Goal: Task Accomplishment & Management: Use online tool/utility

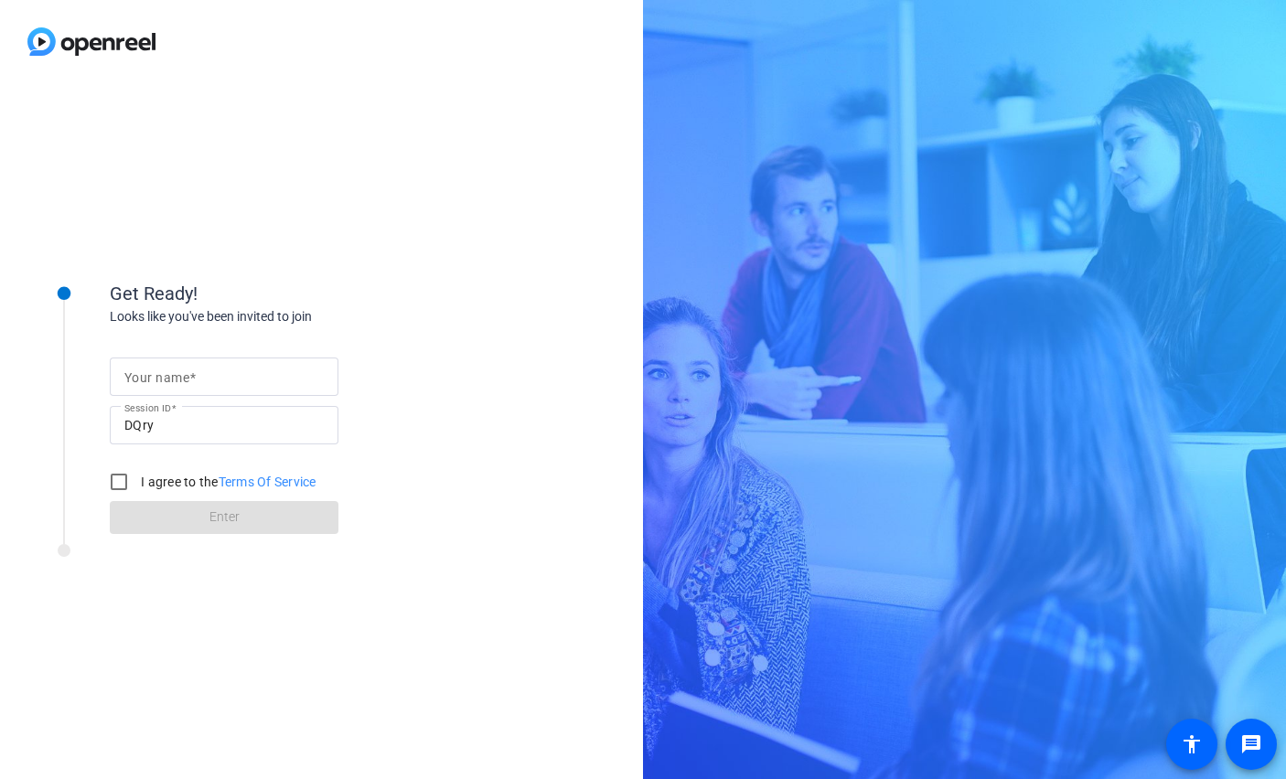
click at [237, 368] on input "Your name" at bounding box center [223, 377] width 199 height 22
type input "Katy"
click at [118, 482] on input "I agree to the Terms Of Service" at bounding box center [119, 482] width 37 height 37
checkbox input "true"
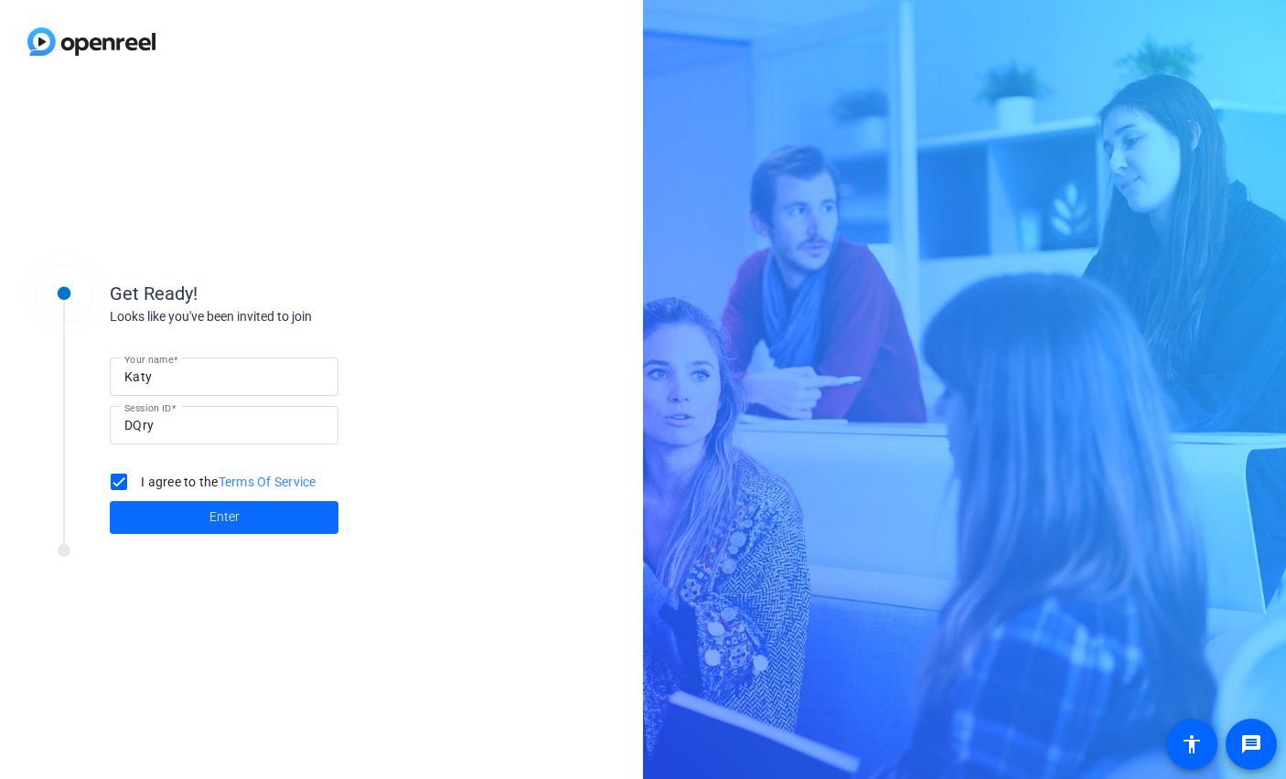
click at [144, 512] on span at bounding box center [224, 518] width 229 height 44
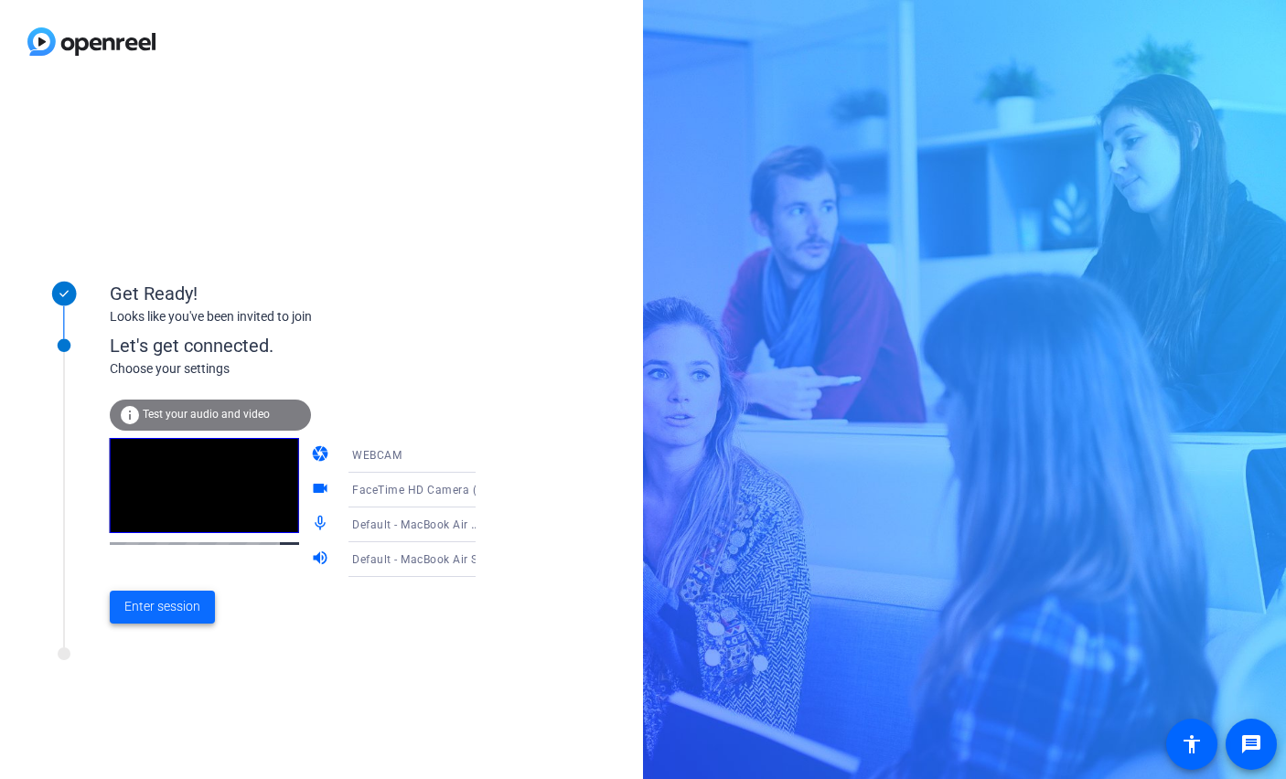
click at [178, 604] on span "Enter session" at bounding box center [162, 606] width 76 height 19
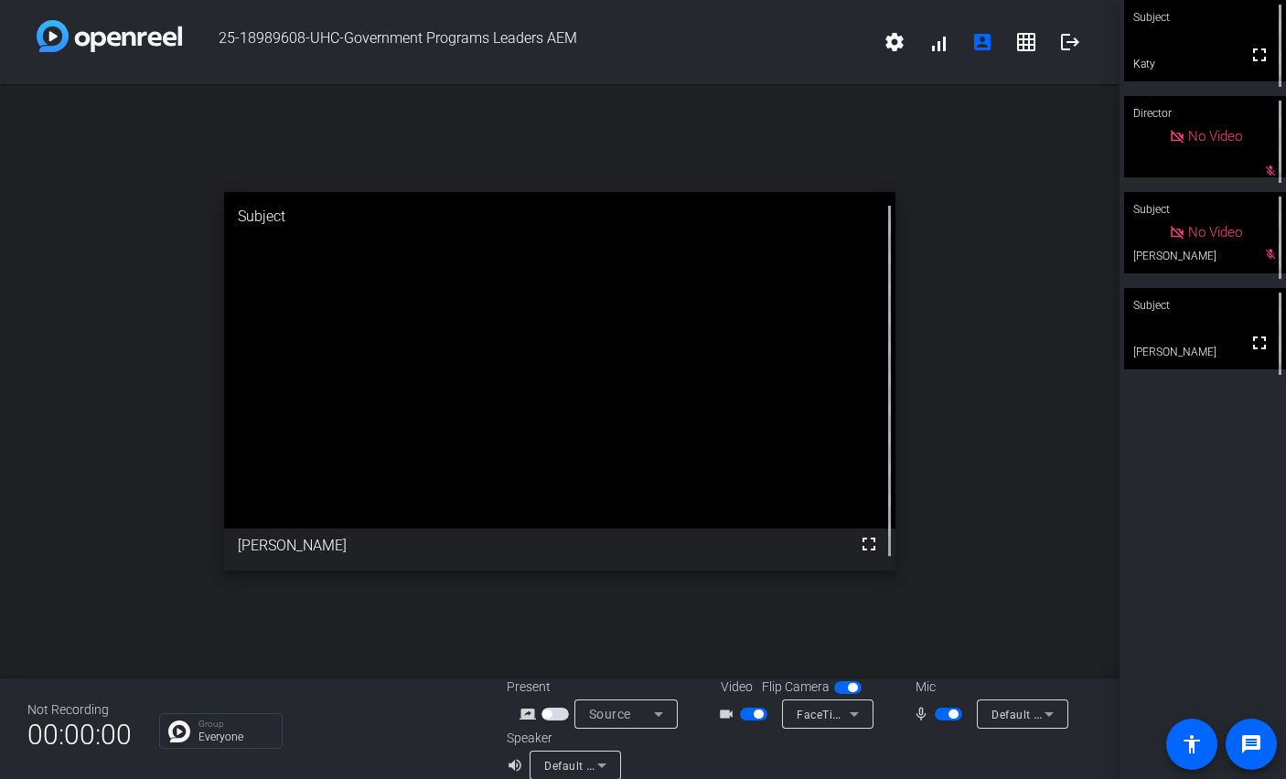
click at [940, 713] on span "button" at bounding box center [948, 714] width 27 height 13
click at [940, 713] on span "button" at bounding box center [939, 714] width 9 height 9
click at [940, 713] on span "button" at bounding box center [948, 714] width 27 height 13
click at [938, 708] on span "button" at bounding box center [948, 714] width 27 height 13
click at [947, 712] on span "button" at bounding box center [948, 714] width 27 height 13
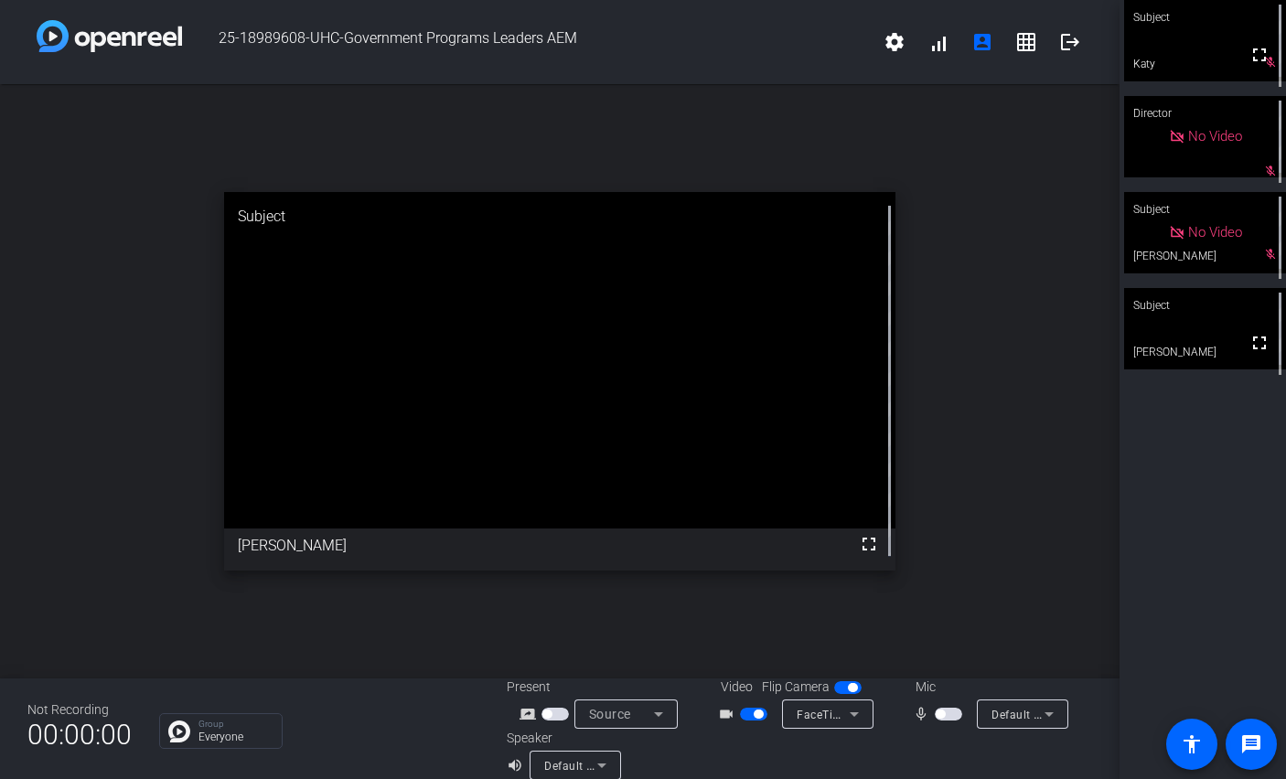
click at [947, 712] on span "button" at bounding box center [948, 714] width 27 height 13
click at [946, 712] on span "button" at bounding box center [948, 714] width 27 height 13
click at [946, 717] on span "button" at bounding box center [948, 714] width 27 height 13
click at [946, 713] on span "button" at bounding box center [948, 714] width 27 height 13
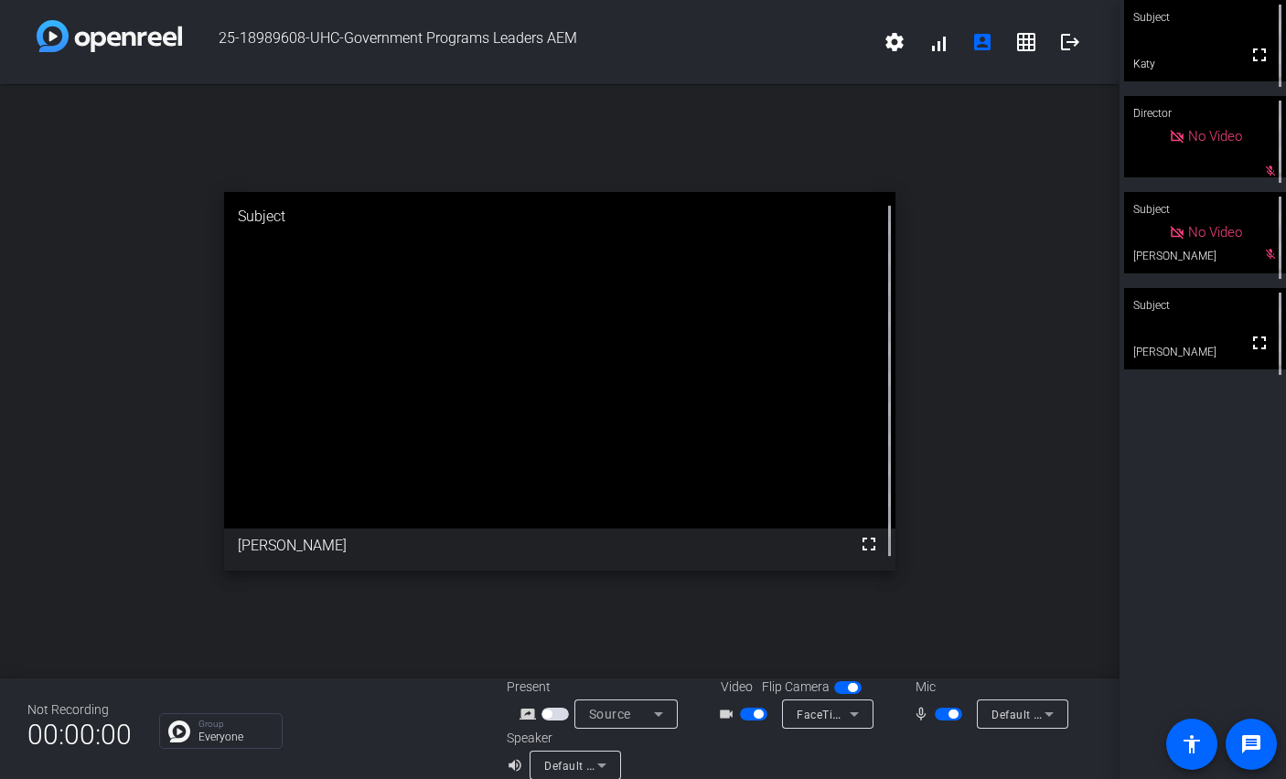
click at [946, 713] on span "button" at bounding box center [948, 714] width 27 height 13
click at [946, 716] on span "button" at bounding box center [948, 714] width 27 height 13
click at [946, 717] on span "button" at bounding box center [948, 714] width 27 height 13
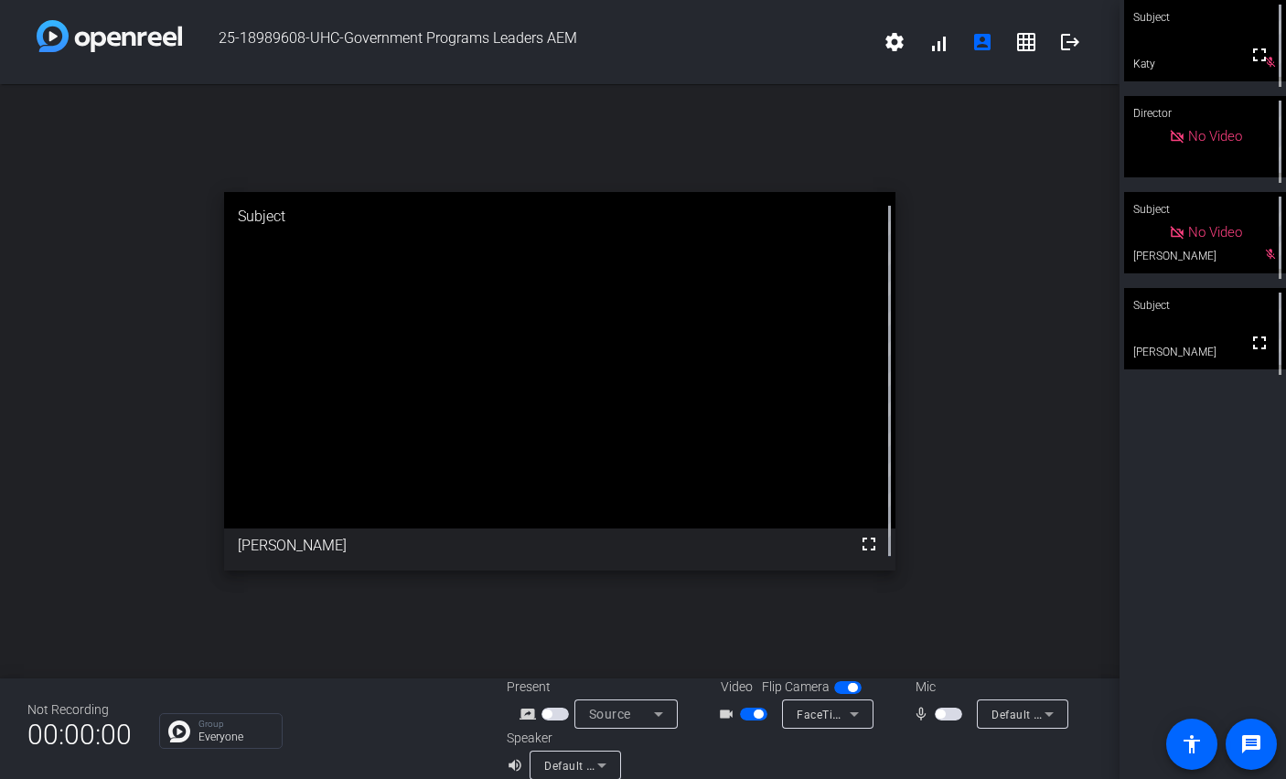
click at [946, 715] on span "button" at bounding box center [948, 714] width 27 height 13
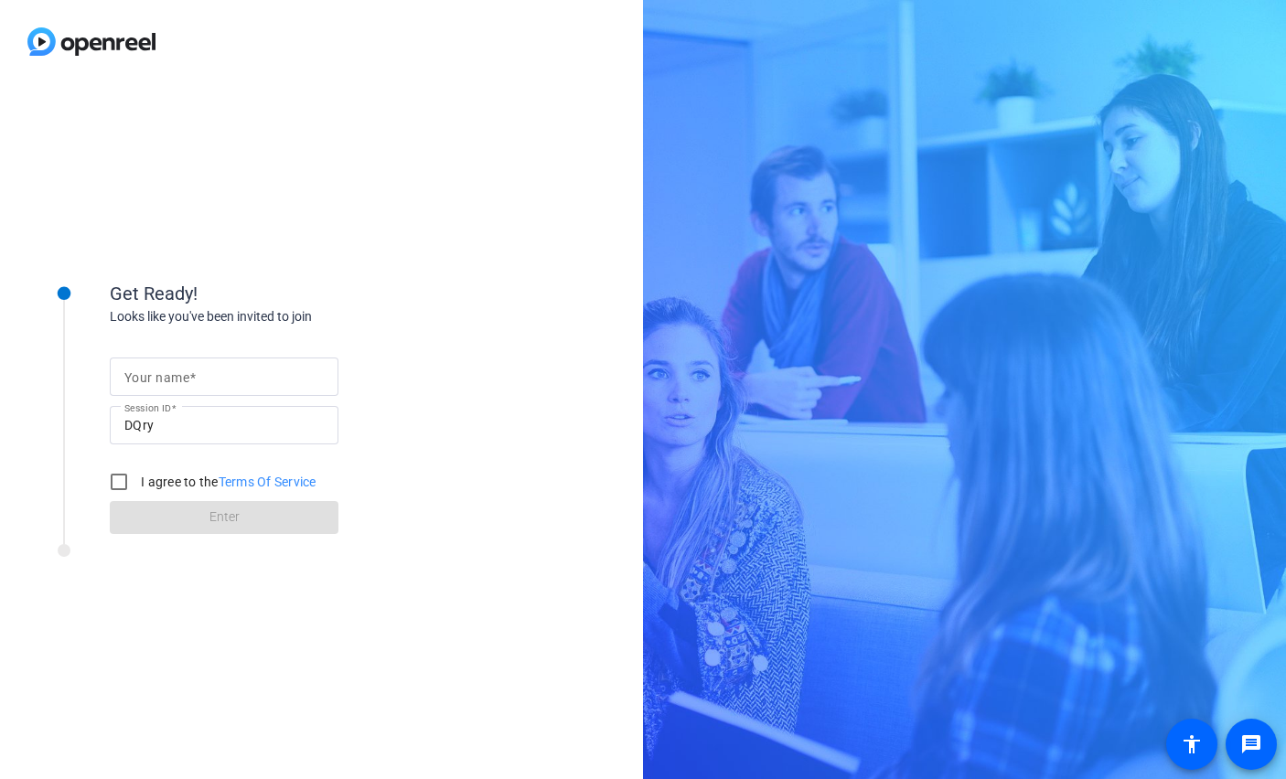
click at [182, 379] on mat-label "Your name" at bounding box center [156, 377] width 65 height 15
click at [182, 379] on input "Your name" at bounding box center [223, 377] width 199 height 22
type input "Katy"
click at [115, 479] on input "I agree to the Terms Of Service" at bounding box center [119, 482] width 37 height 37
checkbox input "true"
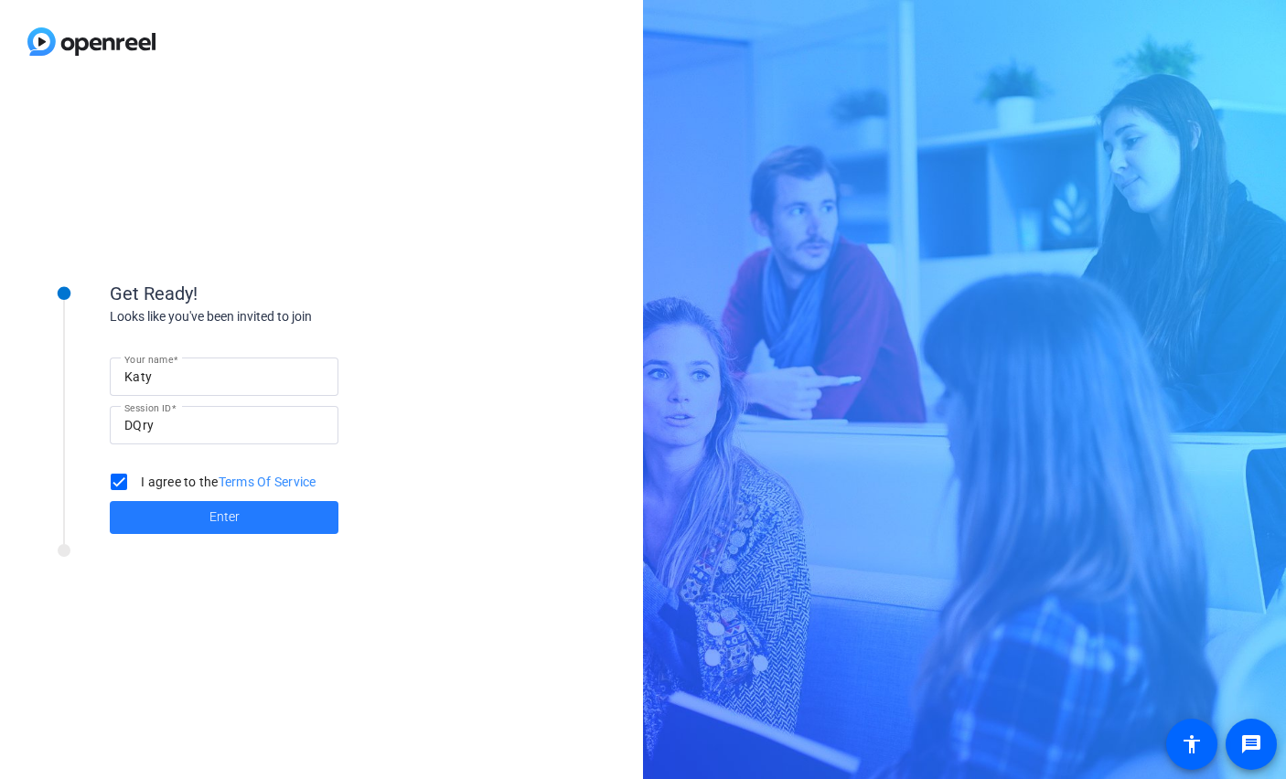
click at [170, 520] on span at bounding box center [224, 518] width 229 height 44
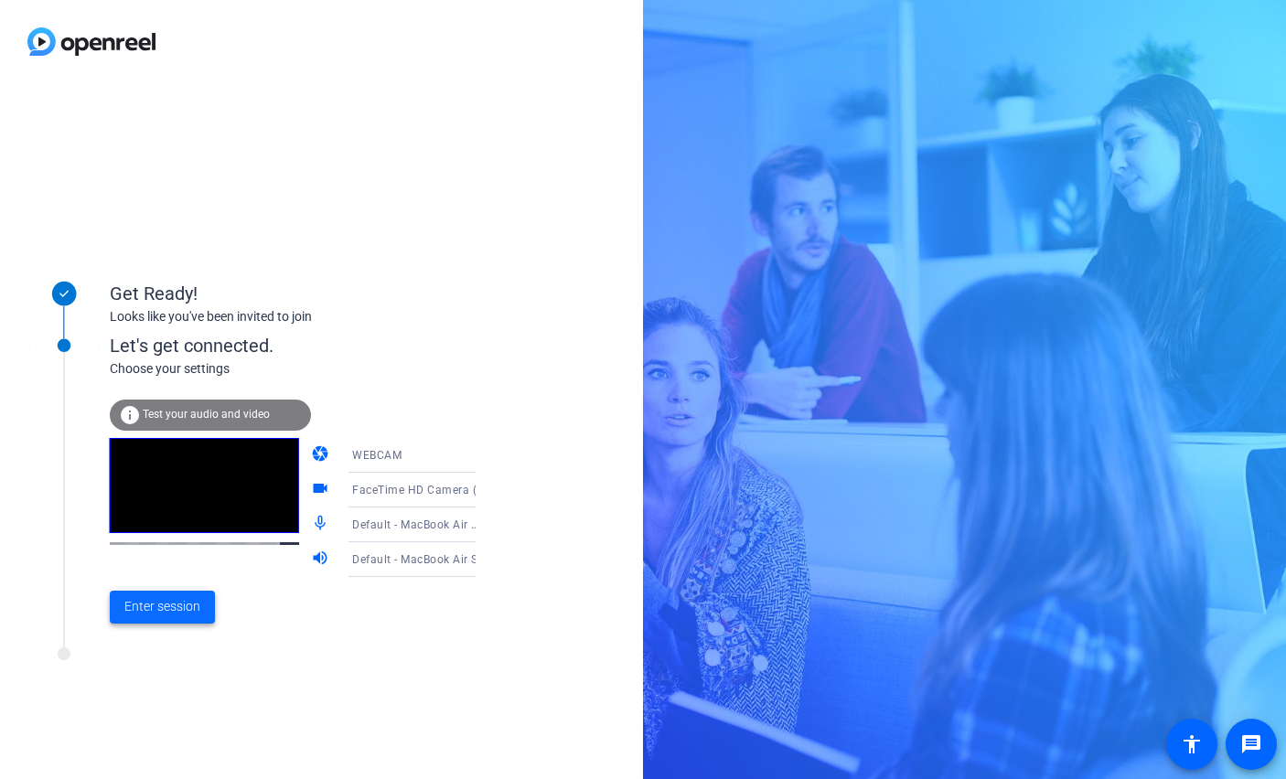
click at [168, 609] on span "Enter session" at bounding box center [162, 606] width 76 height 19
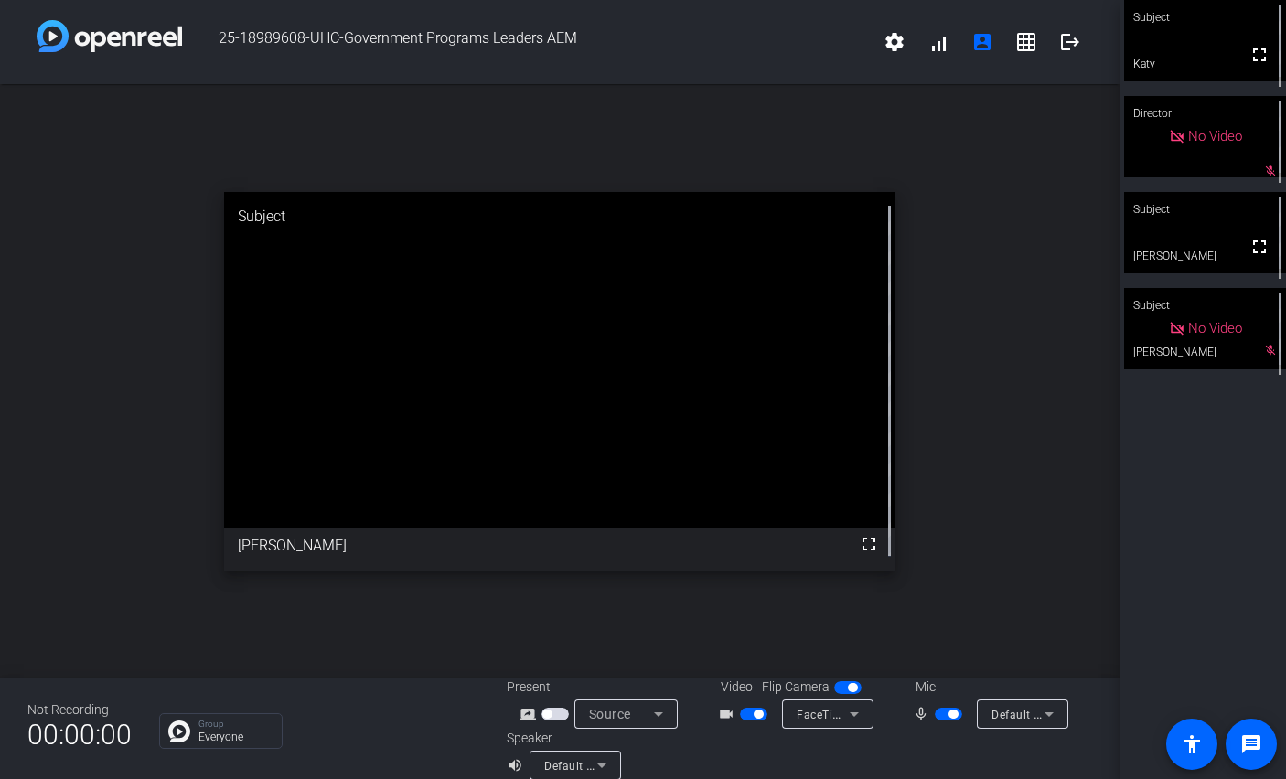
click at [952, 715] on span "button" at bounding box center [952, 714] width 9 height 9
click at [952, 715] on span "button" at bounding box center [948, 714] width 27 height 13
click at [952, 715] on span "button" at bounding box center [952, 714] width 9 height 9
click at [952, 715] on span "button" at bounding box center [948, 714] width 27 height 13
click at [951, 717] on span "button" at bounding box center [952, 714] width 9 height 9
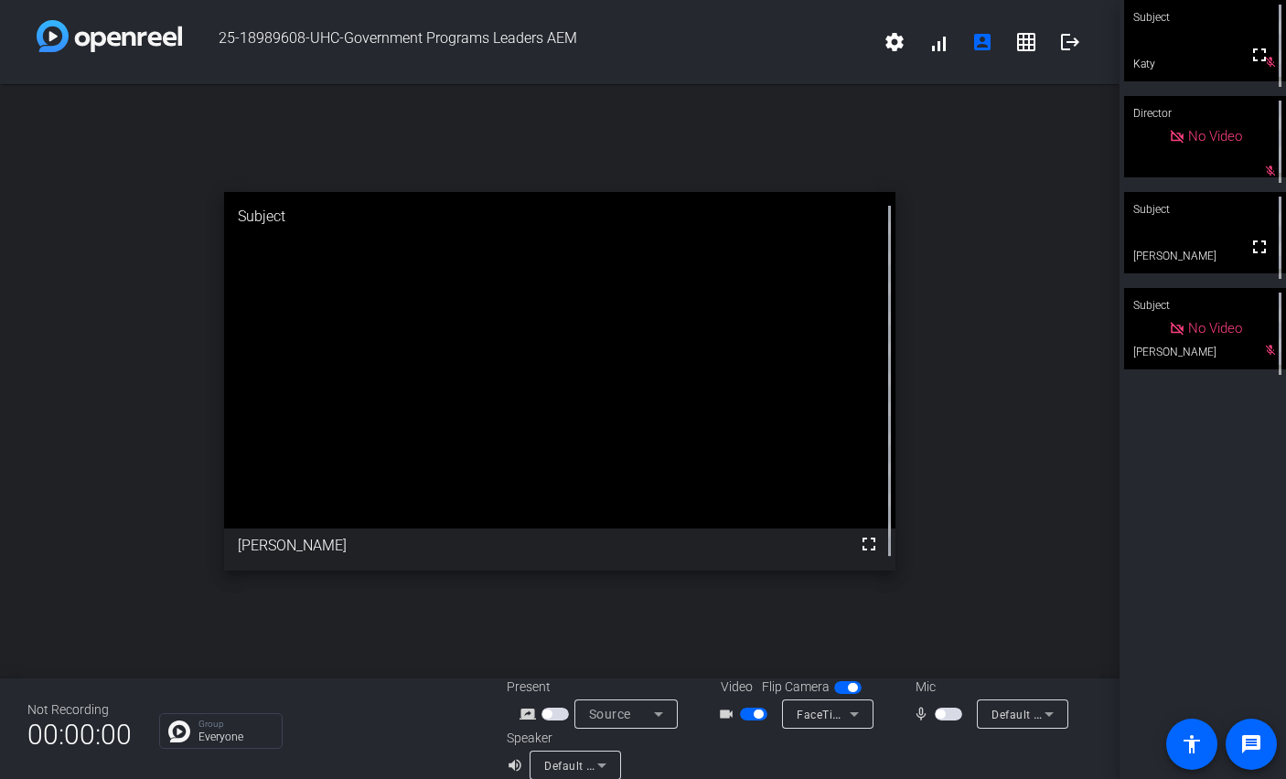
click at [951, 717] on span "button" at bounding box center [948, 714] width 27 height 13
click at [951, 717] on span "button" at bounding box center [952, 714] width 9 height 9
click at [951, 716] on span "button" at bounding box center [948, 714] width 27 height 13
click at [951, 716] on span "button" at bounding box center [952, 714] width 9 height 9
click at [931, 718] on mat-icon "mic_none" at bounding box center [924, 714] width 22 height 22
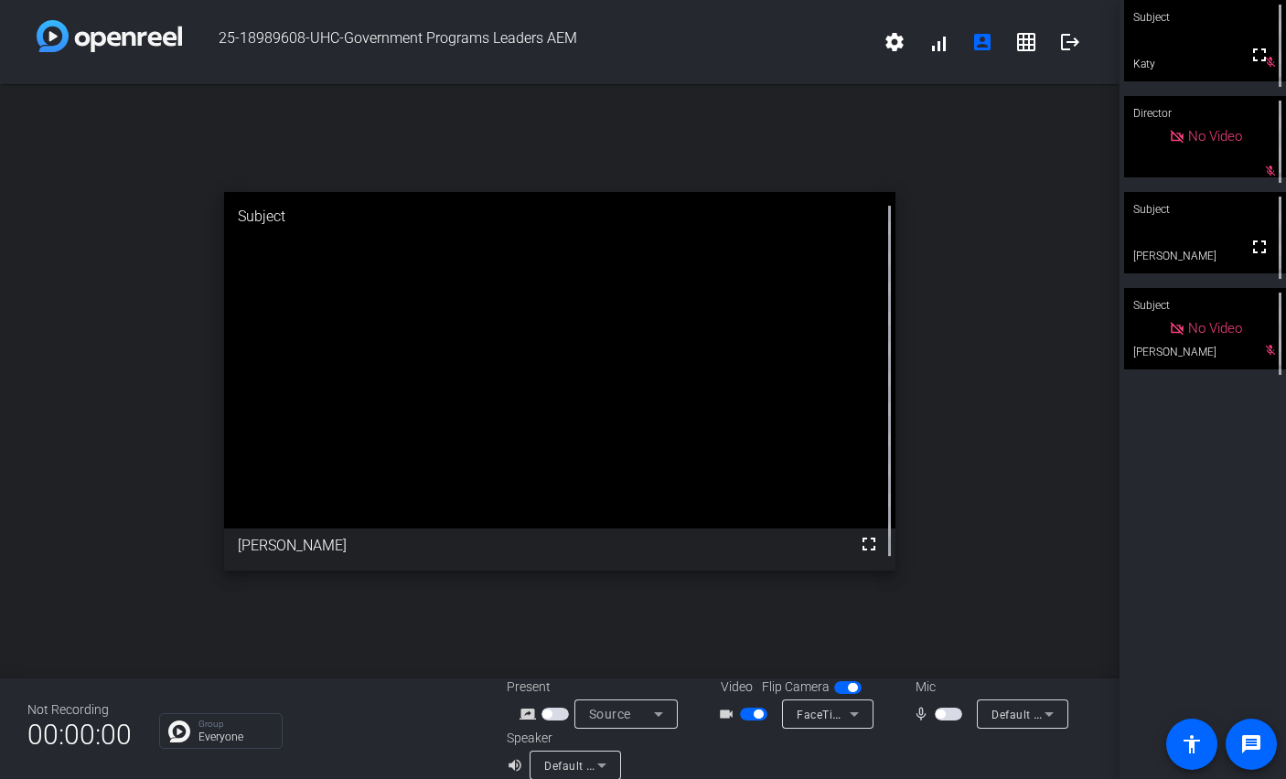
click at [957, 718] on span "button" at bounding box center [948, 714] width 27 height 13
click at [952, 715] on span "button" at bounding box center [952, 714] width 9 height 9
click at [952, 715] on span "button" at bounding box center [948, 714] width 27 height 13
click at [952, 715] on span "button" at bounding box center [952, 714] width 9 height 9
click at [952, 710] on span "button" at bounding box center [948, 714] width 27 height 13
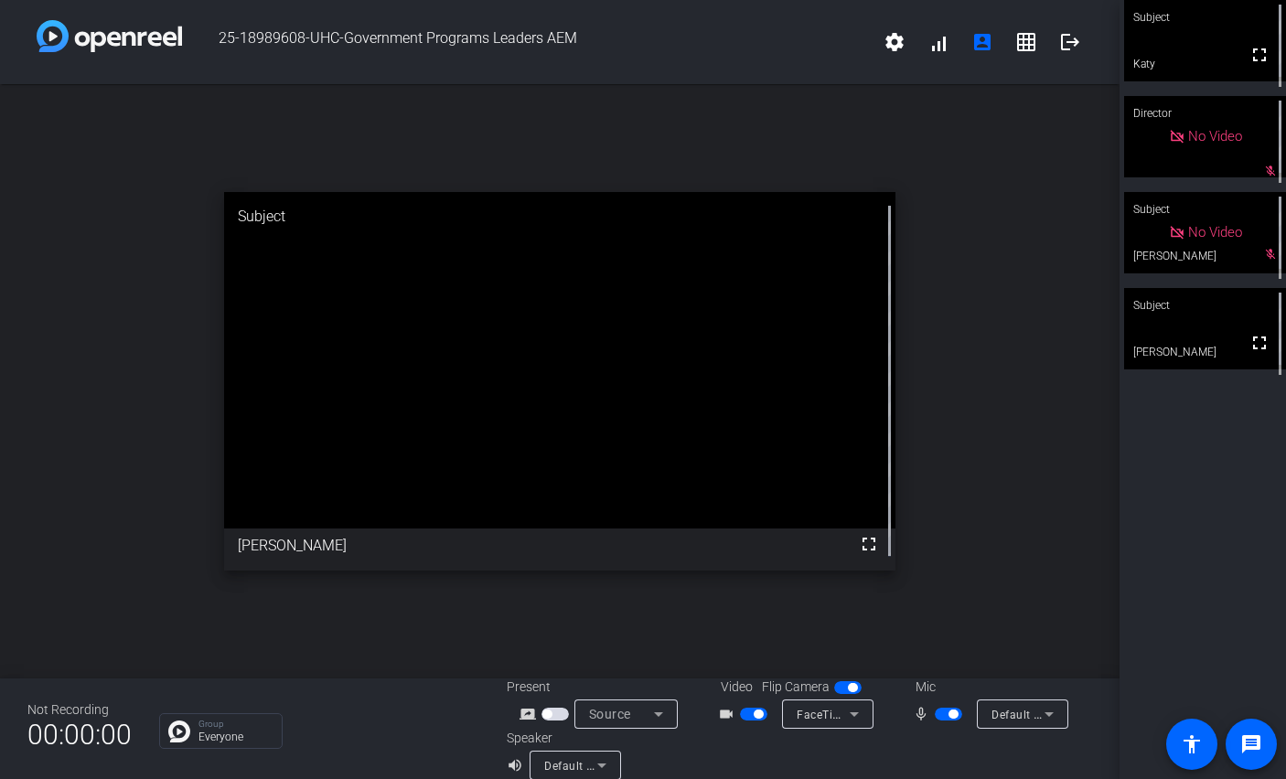
click at [952, 710] on span "button" at bounding box center [952, 714] width 9 height 9
click at [952, 710] on span "button" at bounding box center [948, 714] width 27 height 13
click at [952, 710] on span "button" at bounding box center [952, 714] width 9 height 9
click at [952, 707] on mat-slide-toggle at bounding box center [950, 713] width 31 height 19
click at [952, 711] on span "button" at bounding box center [948, 714] width 27 height 13
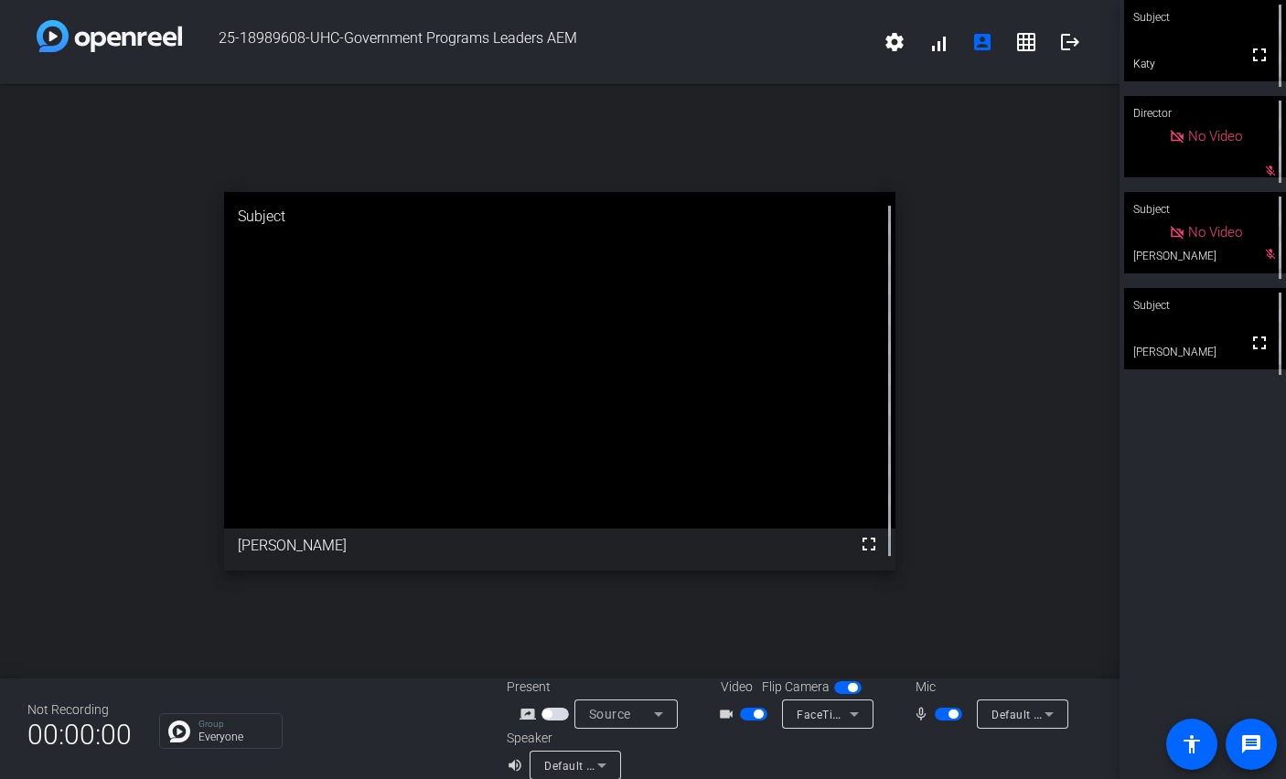
click at [952, 711] on span "button" at bounding box center [952, 714] width 9 height 9
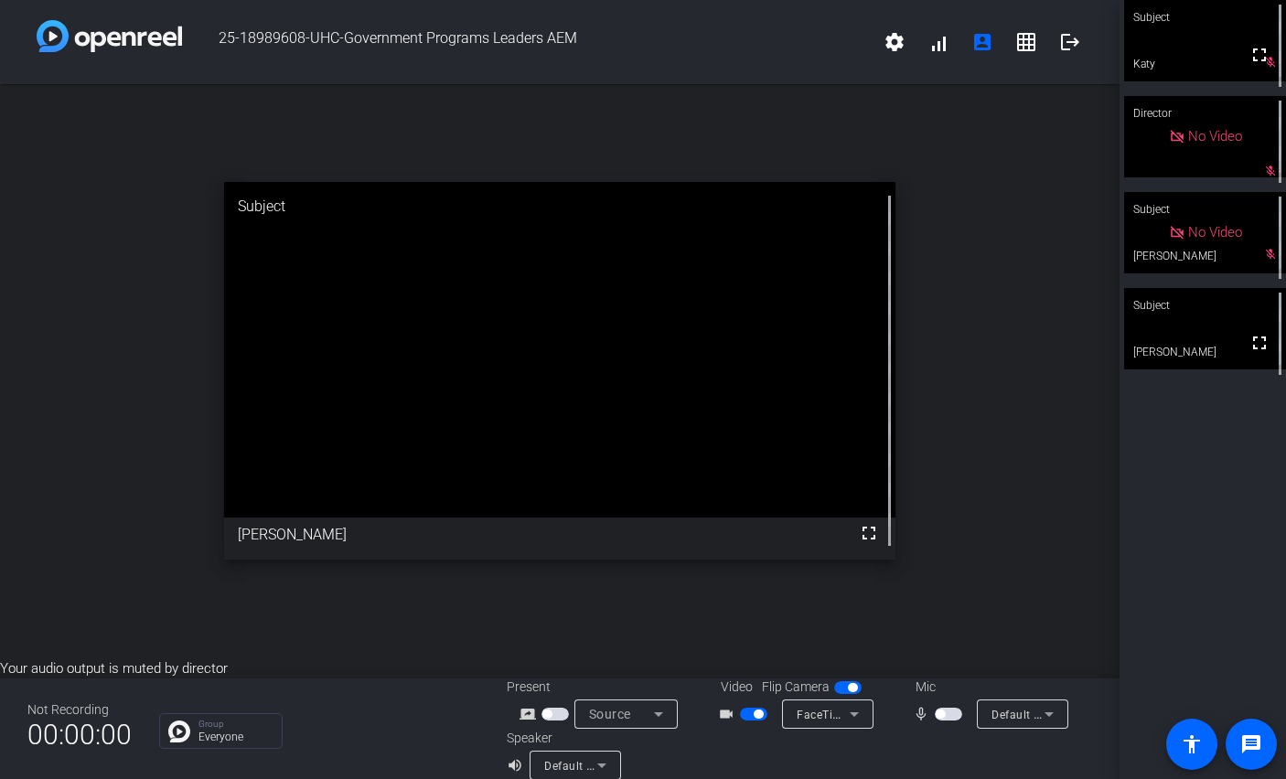
click at [950, 716] on span "button" at bounding box center [948, 714] width 27 height 13
click at [950, 716] on span "button" at bounding box center [952, 714] width 9 height 9
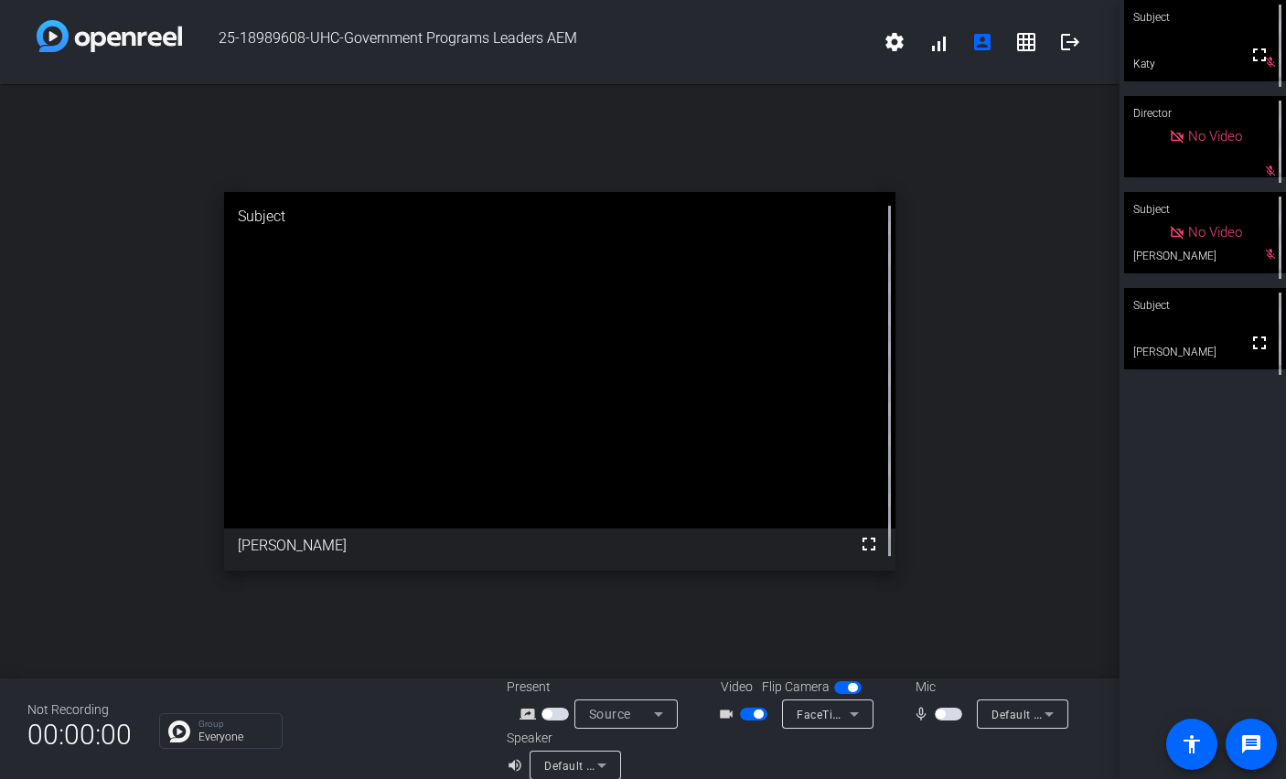
click at [950, 716] on span "button" at bounding box center [948, 714] width 27 height 13
click at [950, 716] on span "button" at bounding box center [952, 714] width 9 height 9
click at [950, 716] on span "button" at bounding box center [948, 714] width 27 height 13
click at [950, 719] on button "button" at bounding box center [948, 714] width 27 height 13
click at [950, 719] on span "button" at bounding box center [948, 714] width 27 height 13
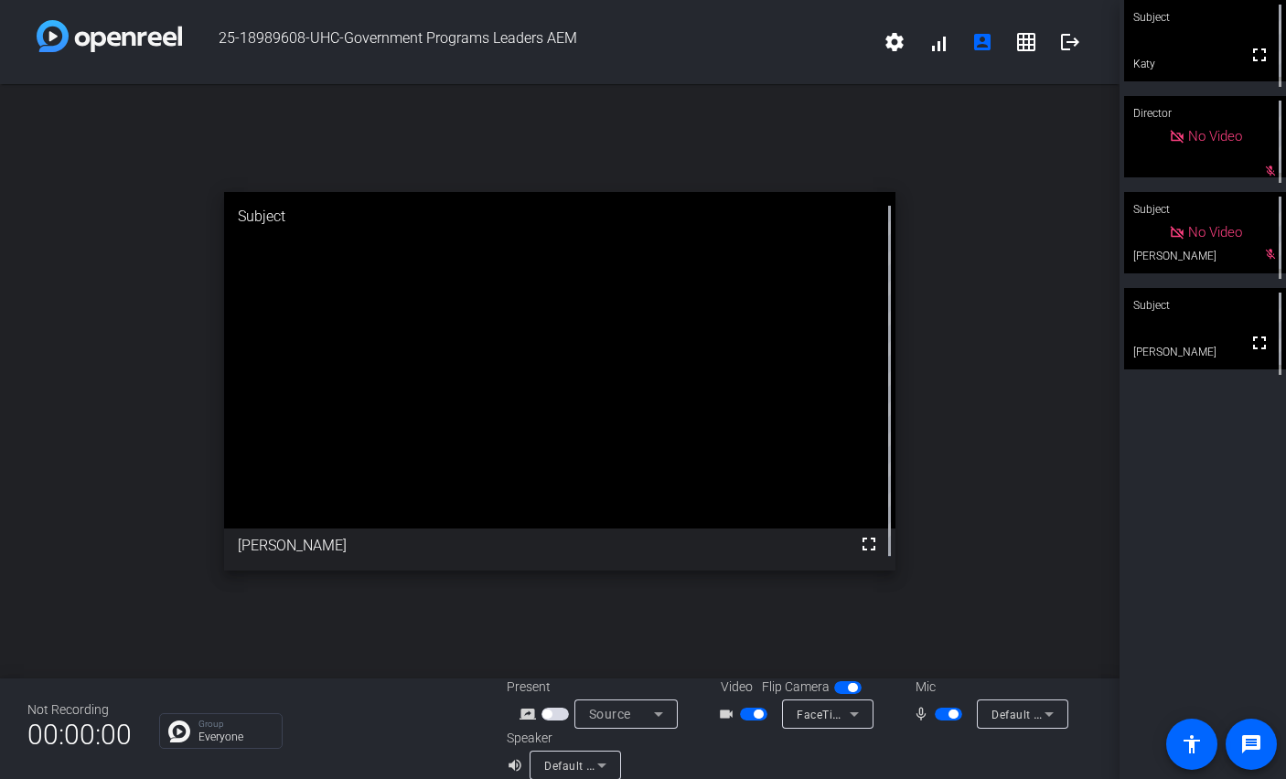
click at [950, 719] on span "button" at bounding box center [948, 714] width 27 height 13
click at [949, 719] on span "button" at bounding box center [948, 714] width 27 height 13
click at [949, 717] on span "button" at bounding box center [948, 714] width 27 height 13
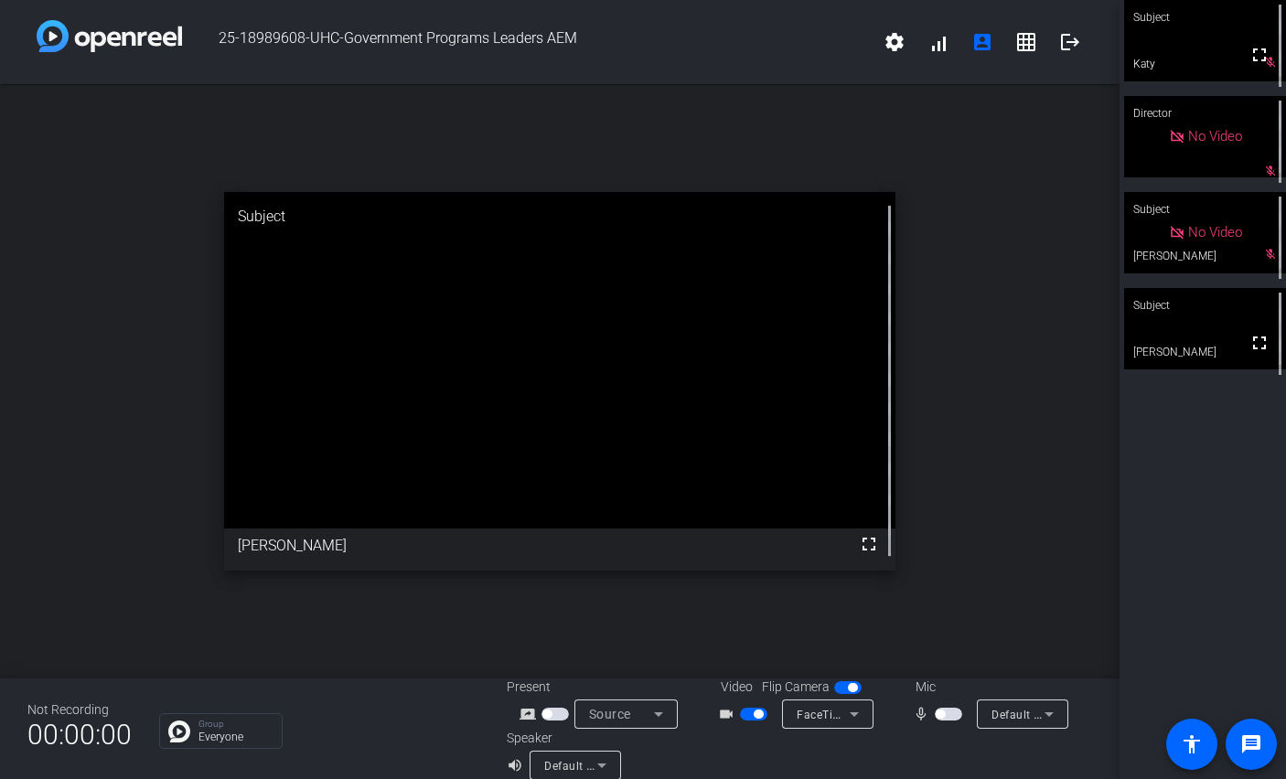
click at [949, 717] on span "button" at bounding box center [948, 714] width 27 height 13
drag, startPoint x: 949, startPoint y: 717, endPoint x: 949, endPoint y: 738, distance: 21.0
click at [949, 738] on div "Present screen_share_outline Source Video Flip Camera videocam_outline FaceTime…" at bounding box center [799, 729] width 585 height 102
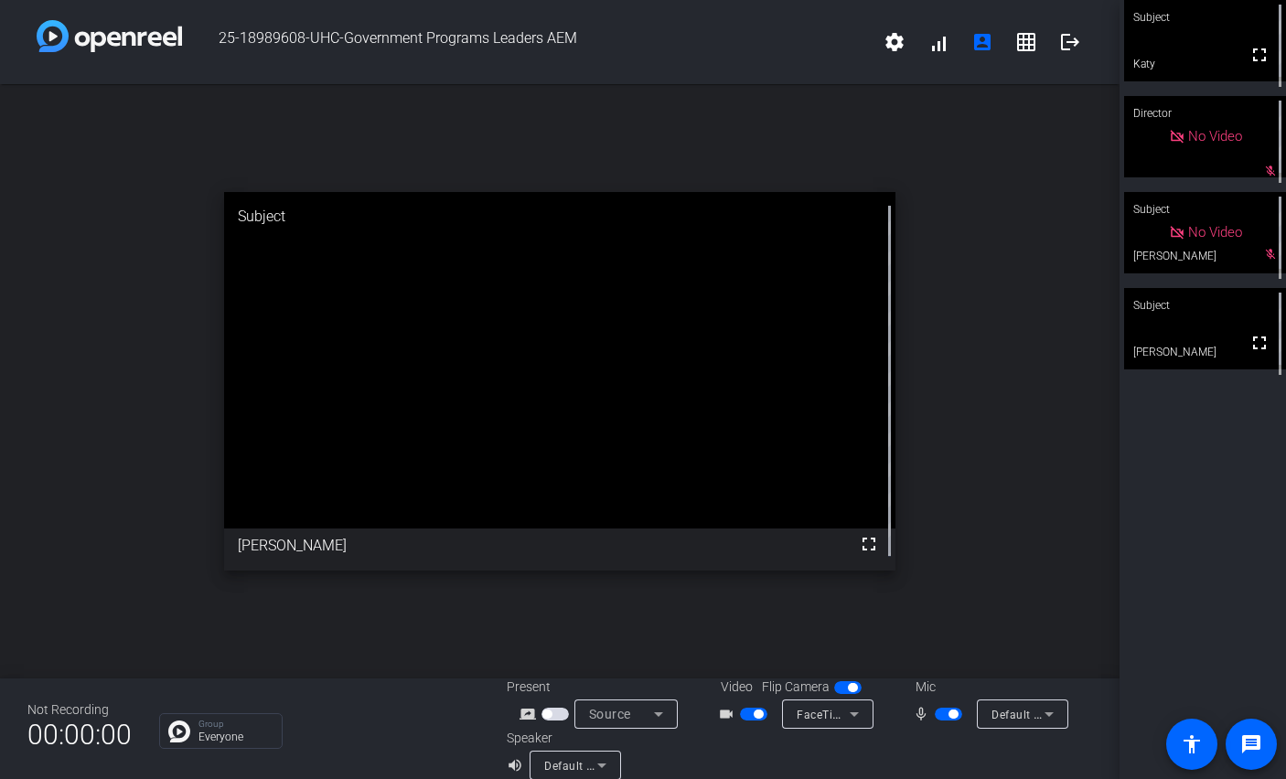
click at [950, 715] on span "button" at bounding box center [952, 714] width 9 height 9
click at [950, 715] on span "button" at bounding box center [948, 714] width 27 height 13
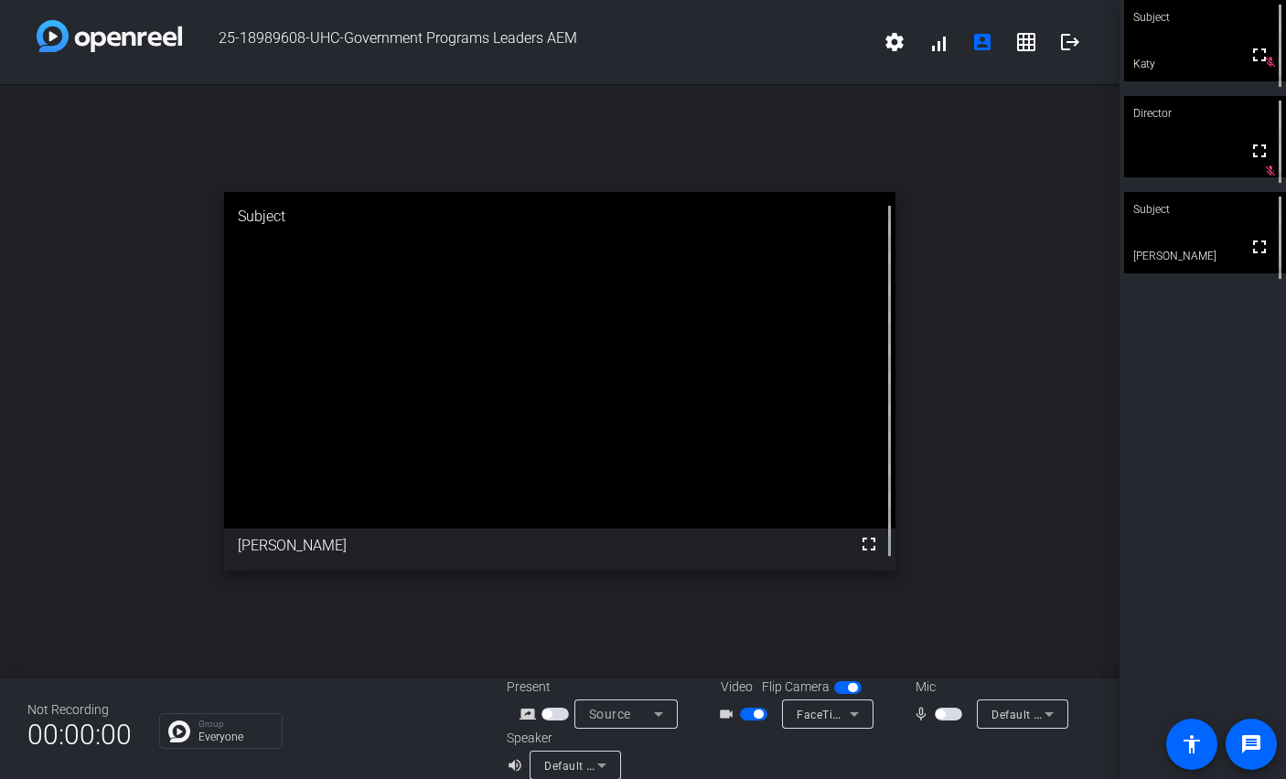
click at [951, 716] on span "button" at bounding box center [948, 714] width 27 height 13
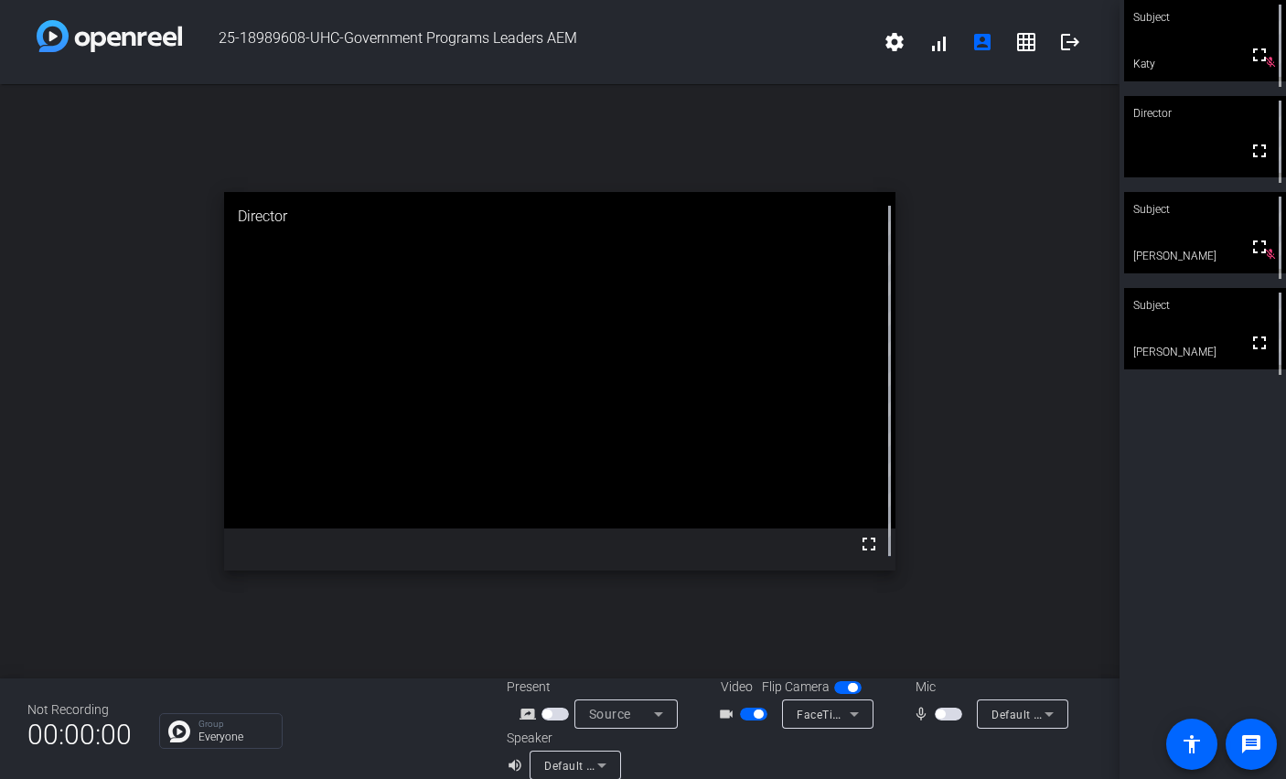
click at [951, 716] on span "button" at bounding box center [948, 714] width 27 height 13
click at [951, 716] on span "button" at bounding box center [952, 714] width 9 height 9
click at [951, 718] on span "button" at bounding box center [948, 714] width 27 height 13
click at [951, 718] on span "button" at bounding box center [952, 714] width 9 height 9
click at [951, 720] on mat-slide-toggle at bounding box center [950, 713] width 31 height 19
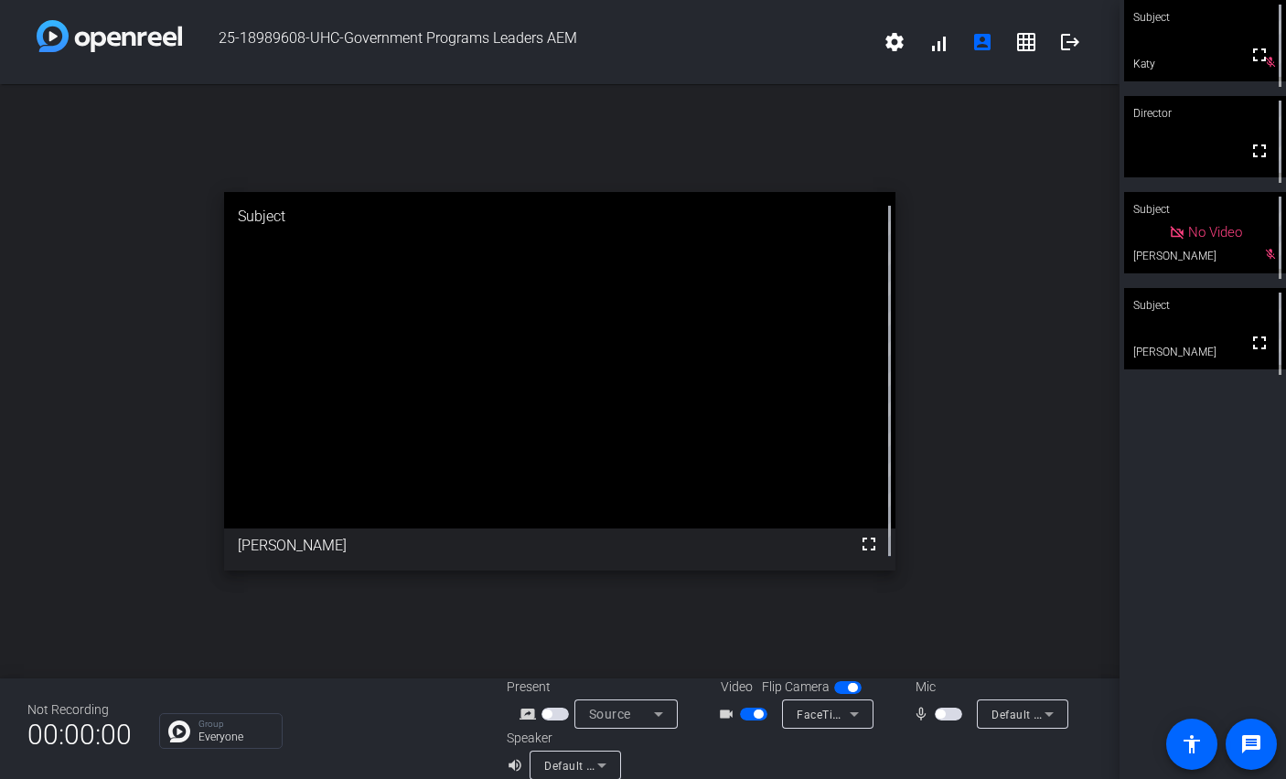
click at [945, 716] on span "button" at bounding box center [948, 714] width 27 height 13
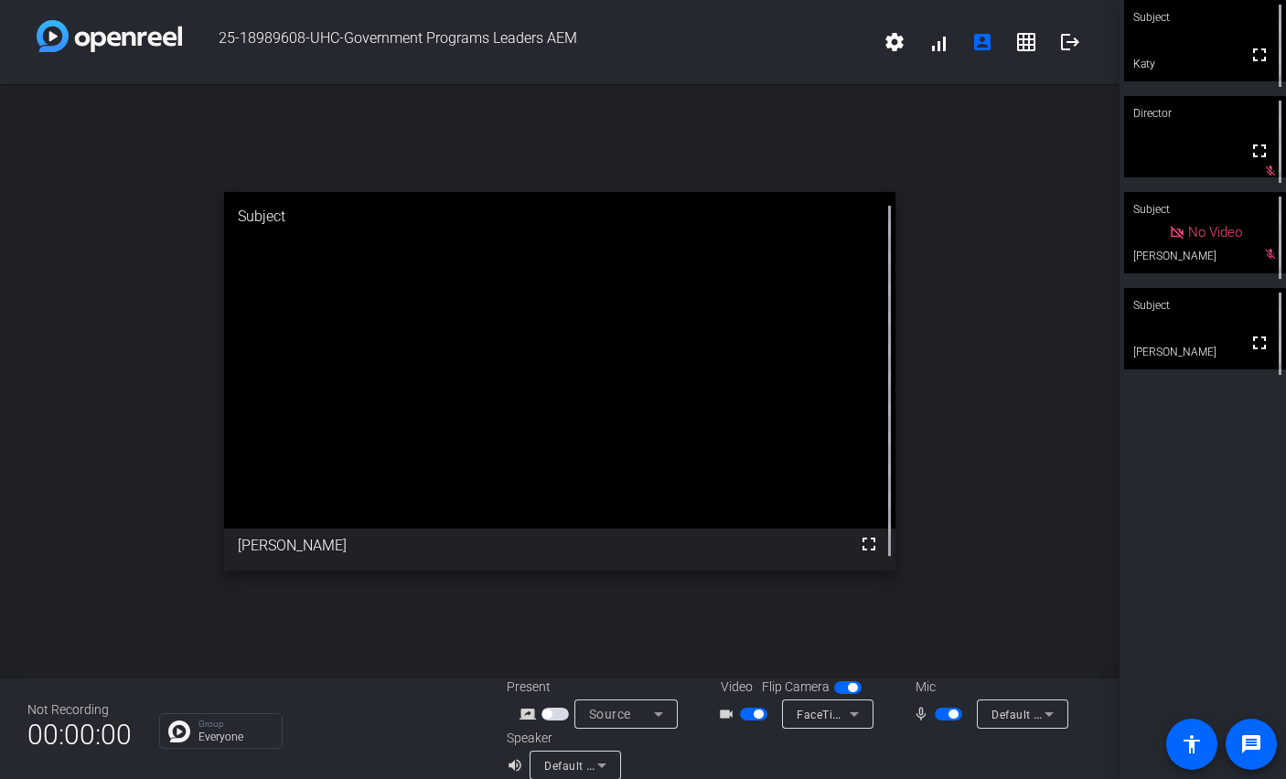
click at [945, 716] on span "button" at bounding box center [948, 714] width 27 height 13
click at [946, 715] on span "button" at bounding box center [948, 714] width 27 height 13
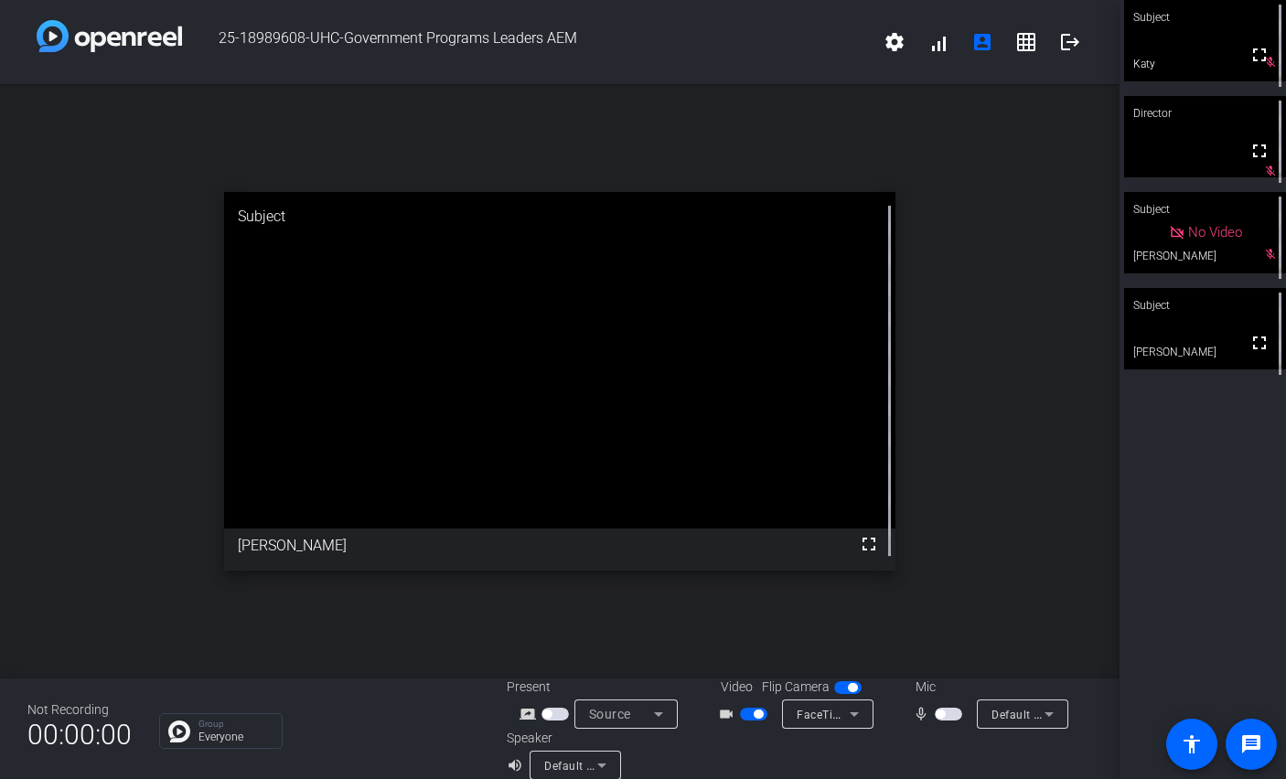
click at [946, 715] on span "button" at bounding box center [948, 714] width 27 height 13
click at [946, 716] on span "button" at bounding box center [948, 714] width 27 height 13
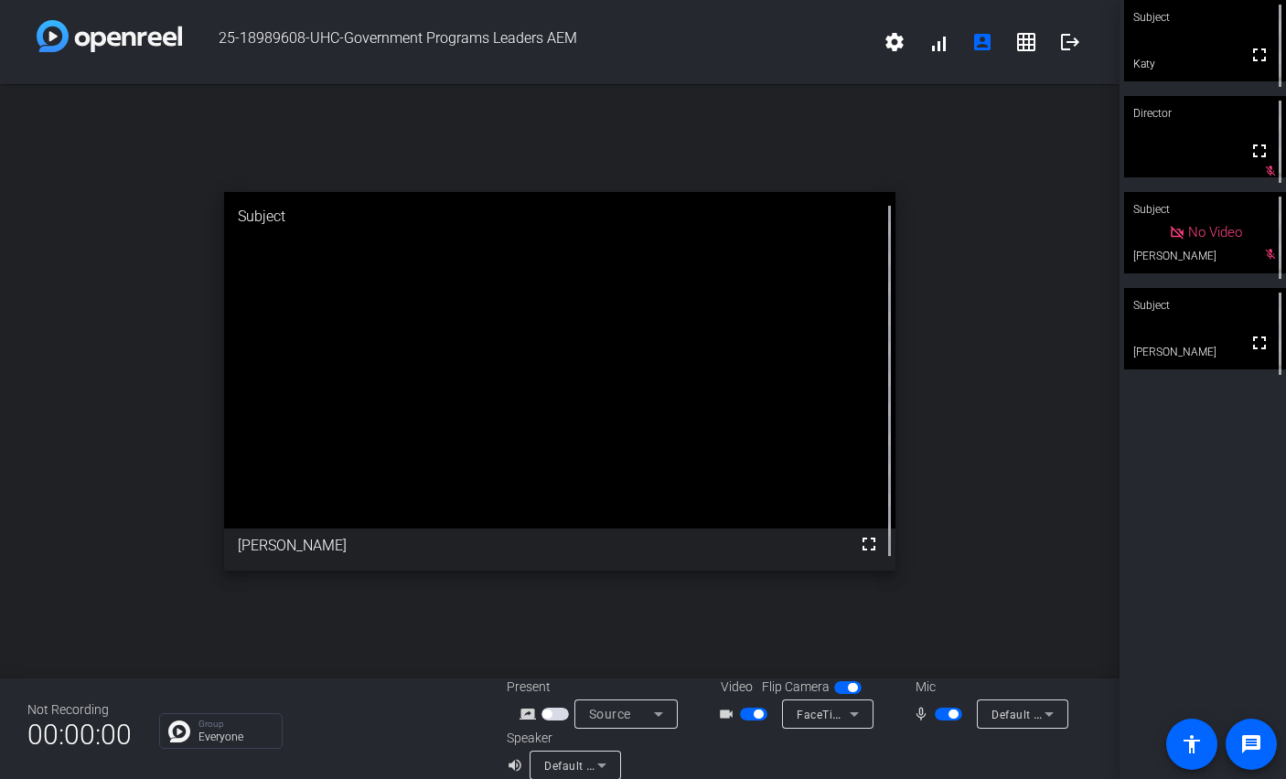
click at [946, 716] on span "button" at bounding box center [948, 714] width 27 height 13
